Goal: Task Accomplishment & Management: Manage account settings

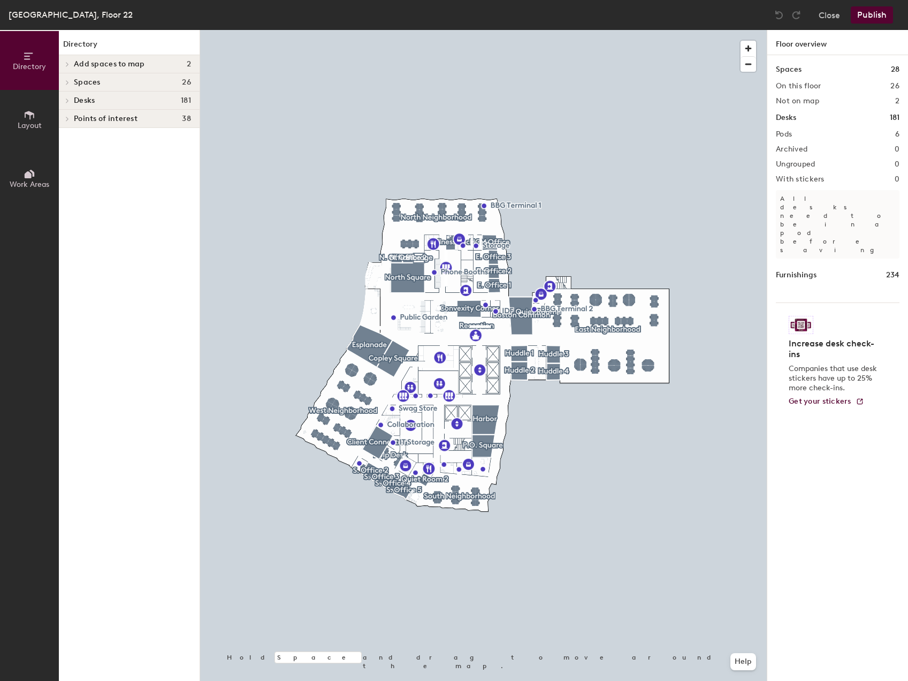
click at [786, 170] on div "Spaces 28 On this floor 26 Not on map 2 Desks 181 Pods 6 Archived 0 Ungrouped 0…" at bounding box center [838, 380] width 141 height 651
click at [65, 101] on icon at bounding box center [67, 100] width 4 height 5
click at [63, 151] on div at bounding box center [66, 155] width 14 height 18
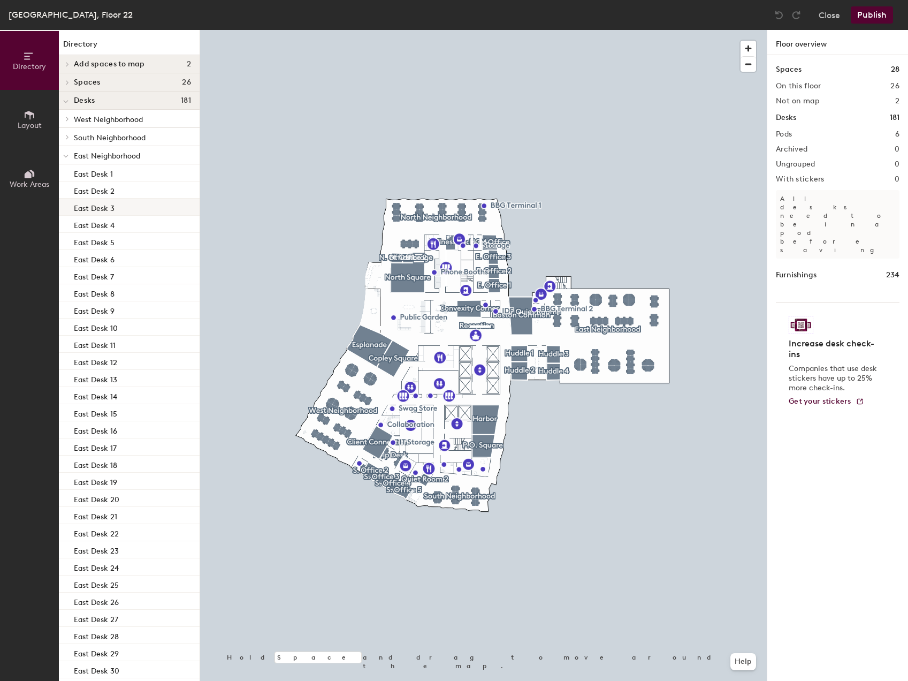
click at [111, 206] on p "East Desk 3" at bounding box center [94, 207] width 41 height 12
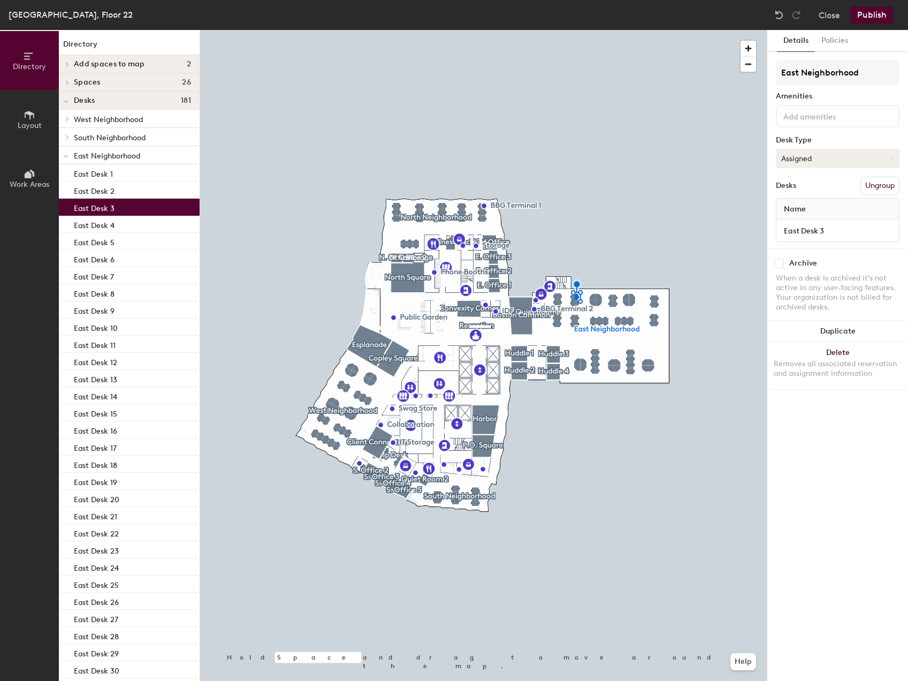
click at [820, 156] on button "Assigned" at bounding box center [838, 158] width 124 height 19
click at [813, 224] on div "Hoteled" at bounding box center [830, 224] width 107 height 16
click at [877, 10] on button "Publish" at bounding box center [872, 14] width 42 height 17
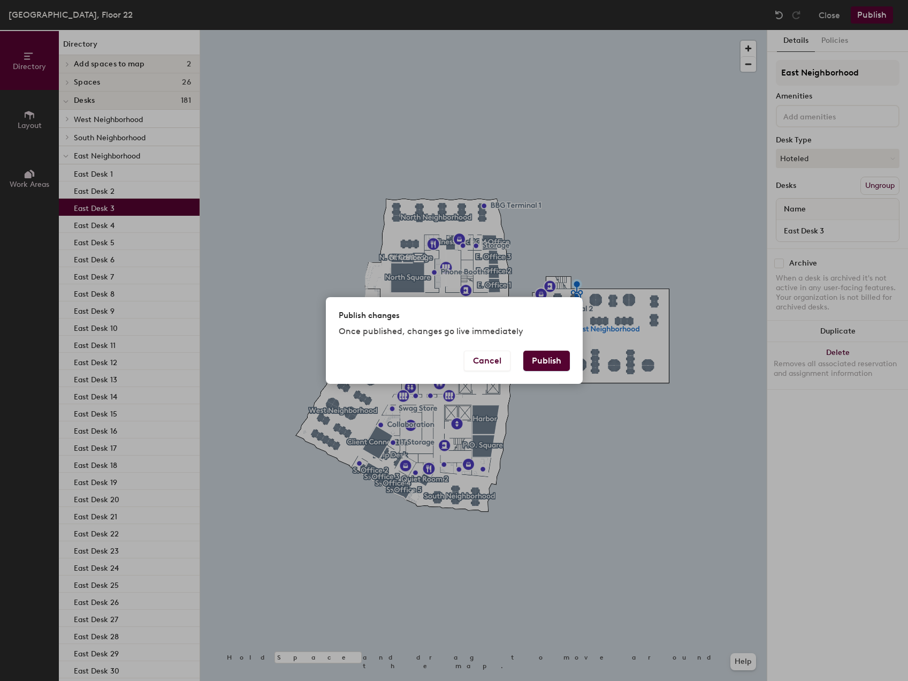
click at [549, 366] on button "Publish" at bounding box center [547, 361] width 47 height 20
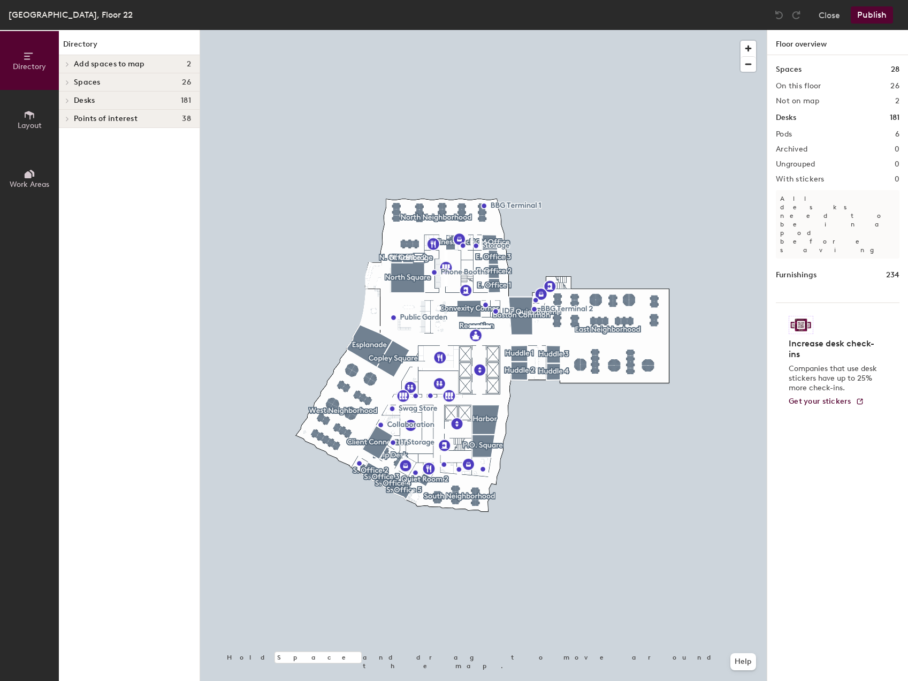
click at [68, 101] on icon at bounding box center [67, 100] width 2 height 4
click at [66, 157] on icon at bounding box center [67, 155] width 2 height 4
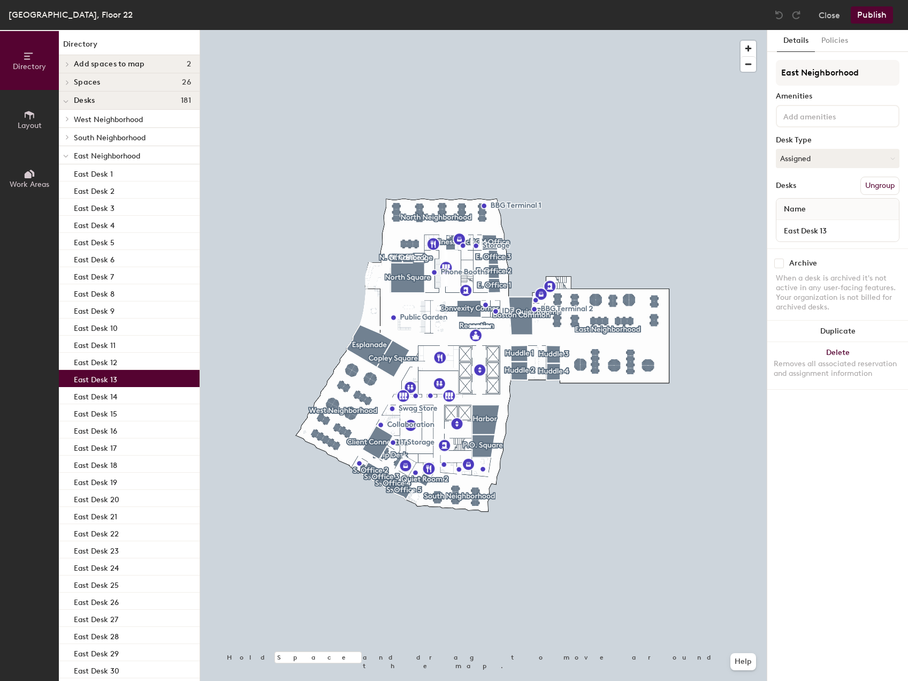
click at [111, 380] on p "East Desk 13" at bounding box center [95, 378] width 43 height 12
click at [820, 149] on button "Assigned" at bounding box center [838, 158] width 124 height 19
click at [810, 226] on div "Hoteled" at bounding box center [830, 224] width 107 height 16
click at [874, 8] on button "Publish" at bounding box center [872, 14] width 42 height 17
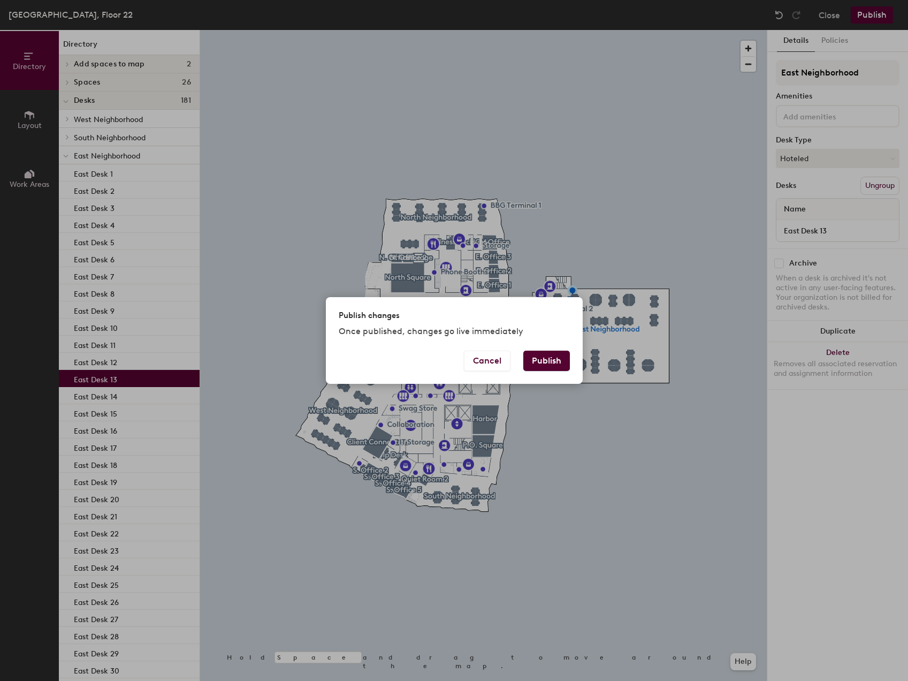
click at [556, 359] on button "Publish" at bounding box center [547, 361] width 47 height 20
